Goal: Task Accomplishment & Management: Manage account settings

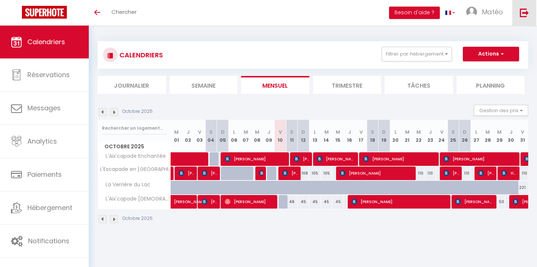
click at [527, 10] on img at bounding box center [524, 12] width 9 height 9
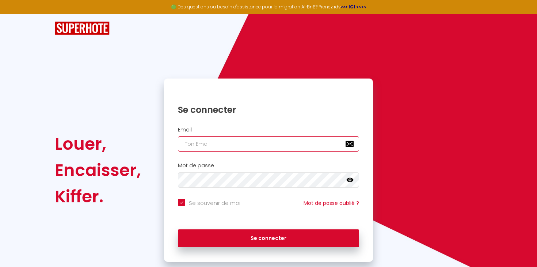
click at [258, 143] on input "email" at bounding box center [268, 143] width 181 height 15
type input "[EMAIL_ADDRESS][DOMAIN_NAME]"
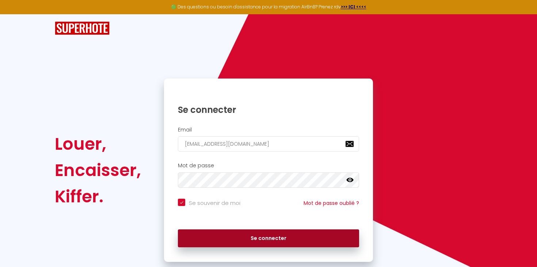
click at [269, 236] on button "Se connecter" at bounding box center [268, 239] width 181 height 18
checkbox input "true"
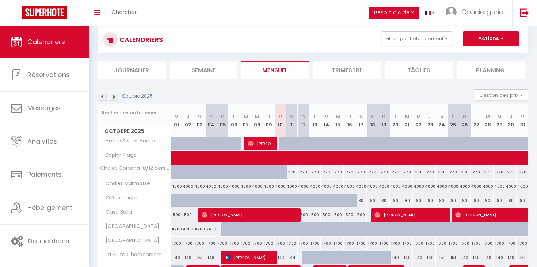
scroll to position [103, 0]
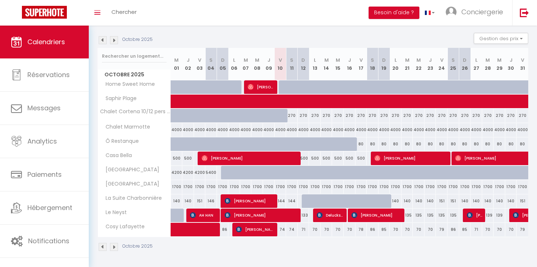
click at [113, 246] on img at bounding box center [114, 247] width 8 height 8
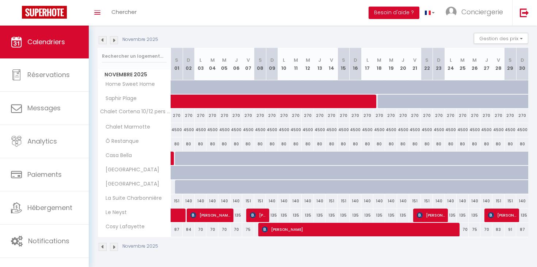
click at [101, 247] on img at bounding box center [103, 247] width 8 height 8
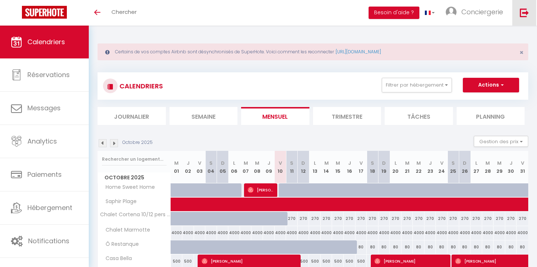
click at [524, 14] on img at bounding box center [524, 12] width 9 height 9
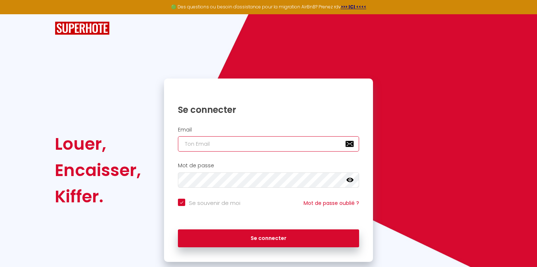
click at [235, 144] on input "email" at bounding box center [268, 143] width 181 height 15
type input "[EMAIL_ADDRESS][DOMAIN_NAME]"
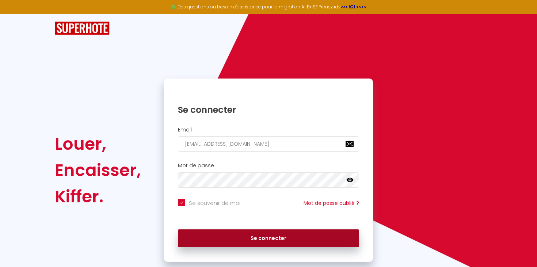
click at [279, 231] on button "Se connecter" at bounding box center [268, 239] width 181 height 18
checkbox input "true"
